Goal: Navigation & Orientation: Understand site structure

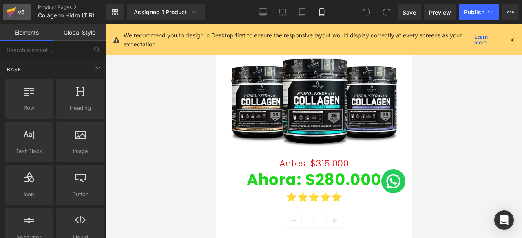
click at [20, 9] on div "v6" at bounding box center [21, 12] width 10 height 11
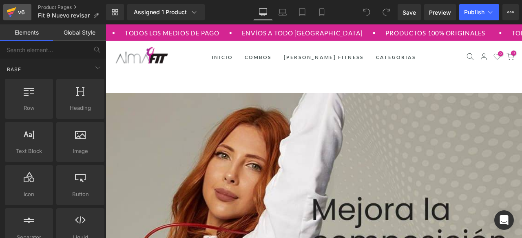
click at [15, 9] on icon at bounding box center [11, 9] width 9 height 5
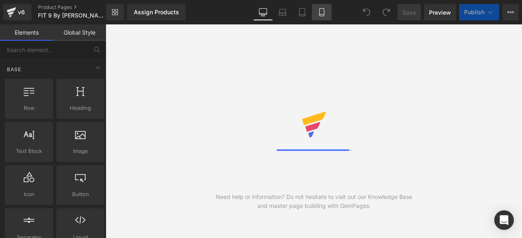
click at [323, 13] on icon at bounding box center [322, 12] width 8 height 8
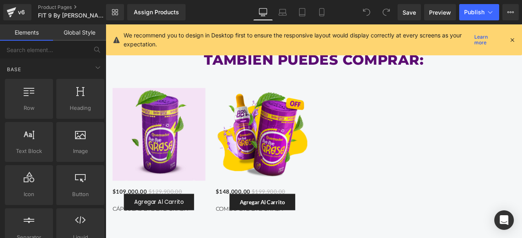
scroll to position [580, 0]
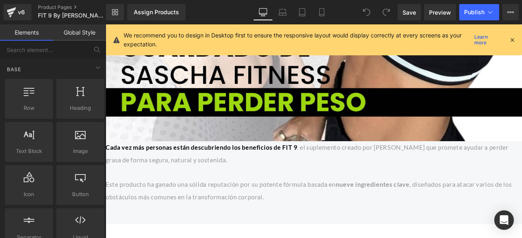
drag, startPoint x: 597, startPoint y: 150, endPoint x: 622, endPoint y: 56, distance: 97.4
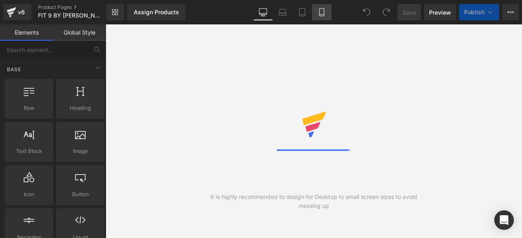
click at [322, 10] on icon at bounding box center [322, 12] width 8 height 8
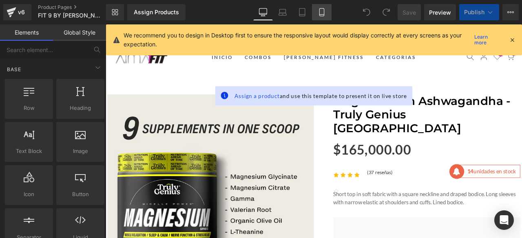
click at [320, 10] on icon at bounding box center [322, 12] width 8 height 8
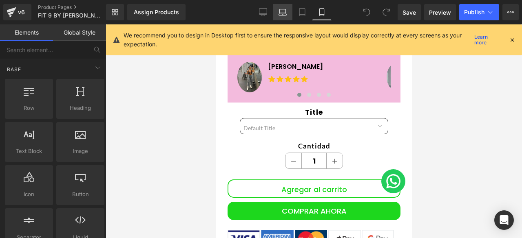
scroll to position [386, 0]
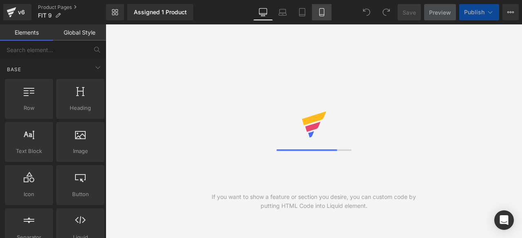
click at [322, 13] on icon at bounding box center [322, 12] width 8 height 8
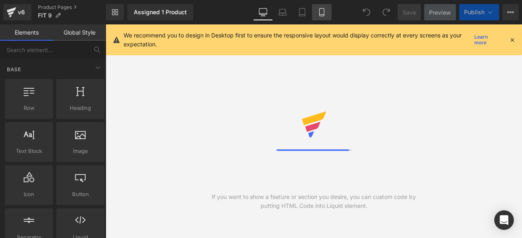
click at [322, 18] on link "Mobile" at bounding box center [322, 12] width 20 height 16
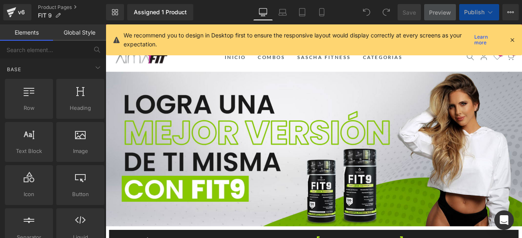
click at [326, 15] on link "Mobile" at bounding box center [322, 12] width 20 height 16
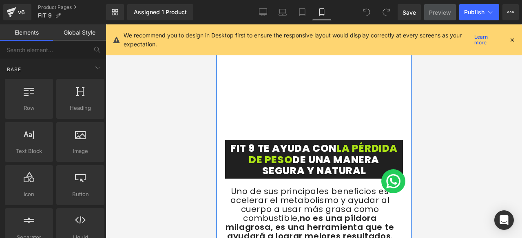
scroll to position [2405, 0]
